Goal: Navigation & Orientation: Find specific page/section

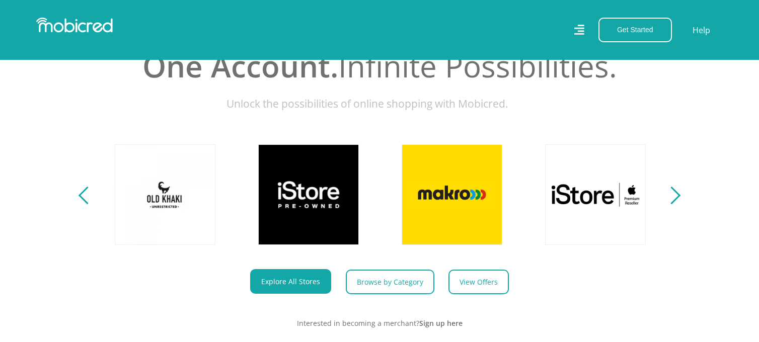
scroll to position [0, 716]
click at [72, 206] on section "Explore One Account. Infinite Possibilities. Unlock the possibilities of online…" at bounding box center [379, 175] width 759 height 371
click at [84, 204] on div "Previous" at bounding box center [87, 196] width 18 height 18
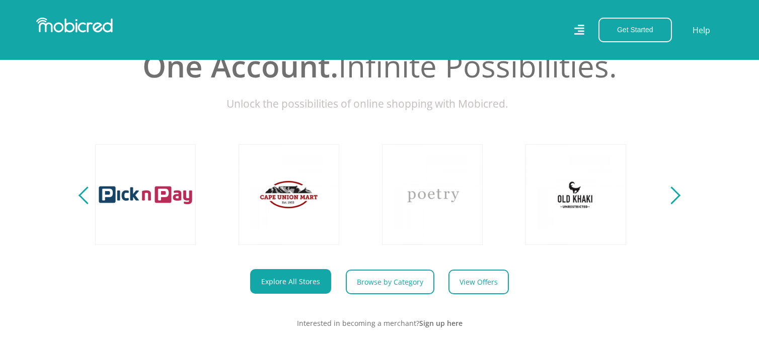
scroll to position [0, 143]
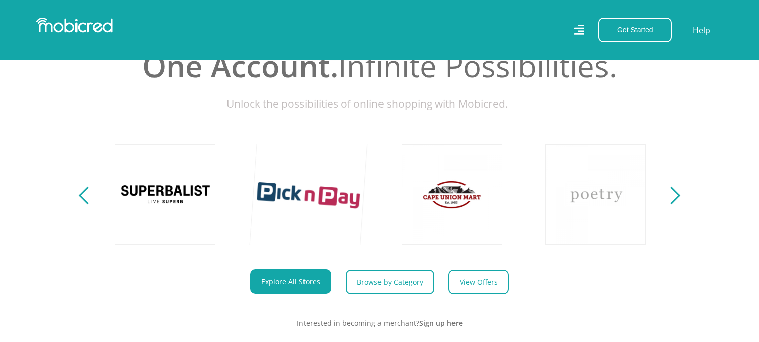
click at [316, 207] on link at bounding box center [308, 194] width 118 height 118
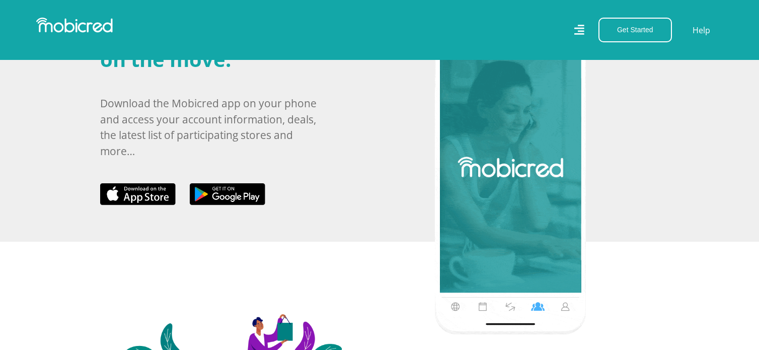
scroll to position [553, 0]
